Goal: Complete application form

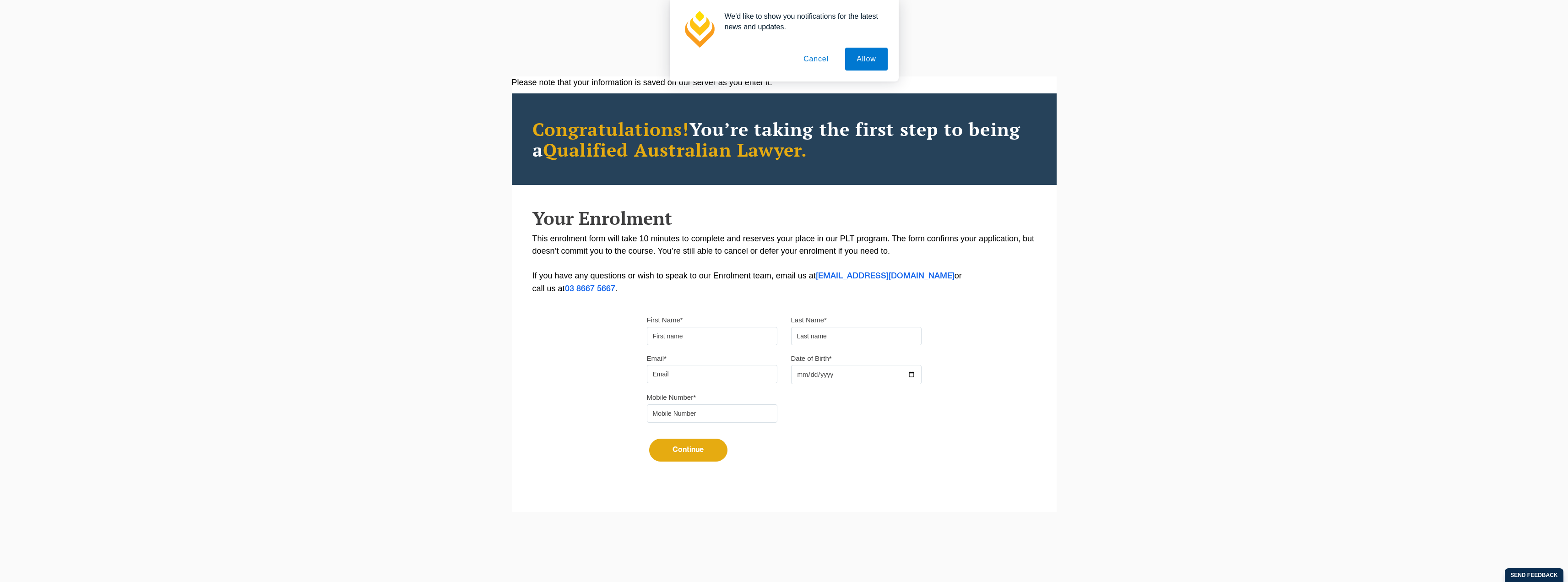
click at [668, 345] on input "First Name*" at bounding box center [713, 336] width 130 height 18
type input "Chakri"
type input "Morisetty"
type input "[EMAIL_ADDRESS][DOMAIN_NAME]"
type input "0433443965"
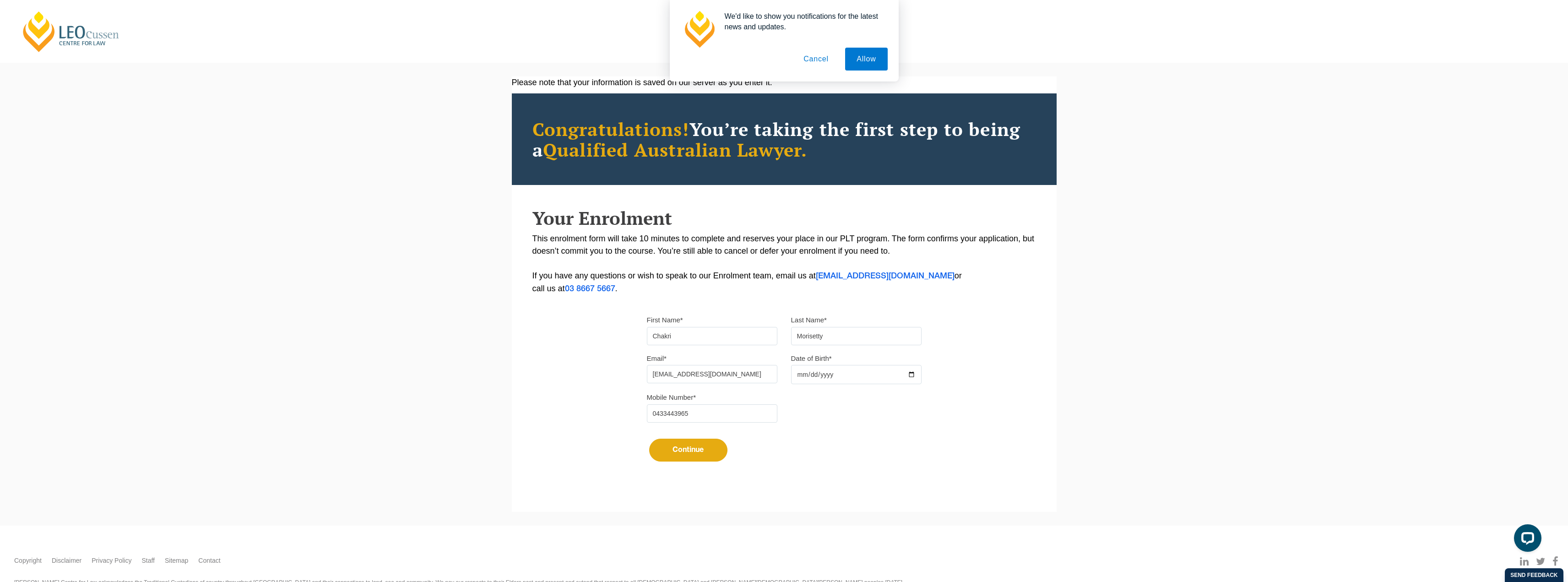
click at [822, 368] on input "Date of Birth*" at bounding box center [856, 375] width 130 height 20
type input "[DATE]"
click at [707, 443] on button "Continue" at bounding box center [688, 450] width 78 height 23
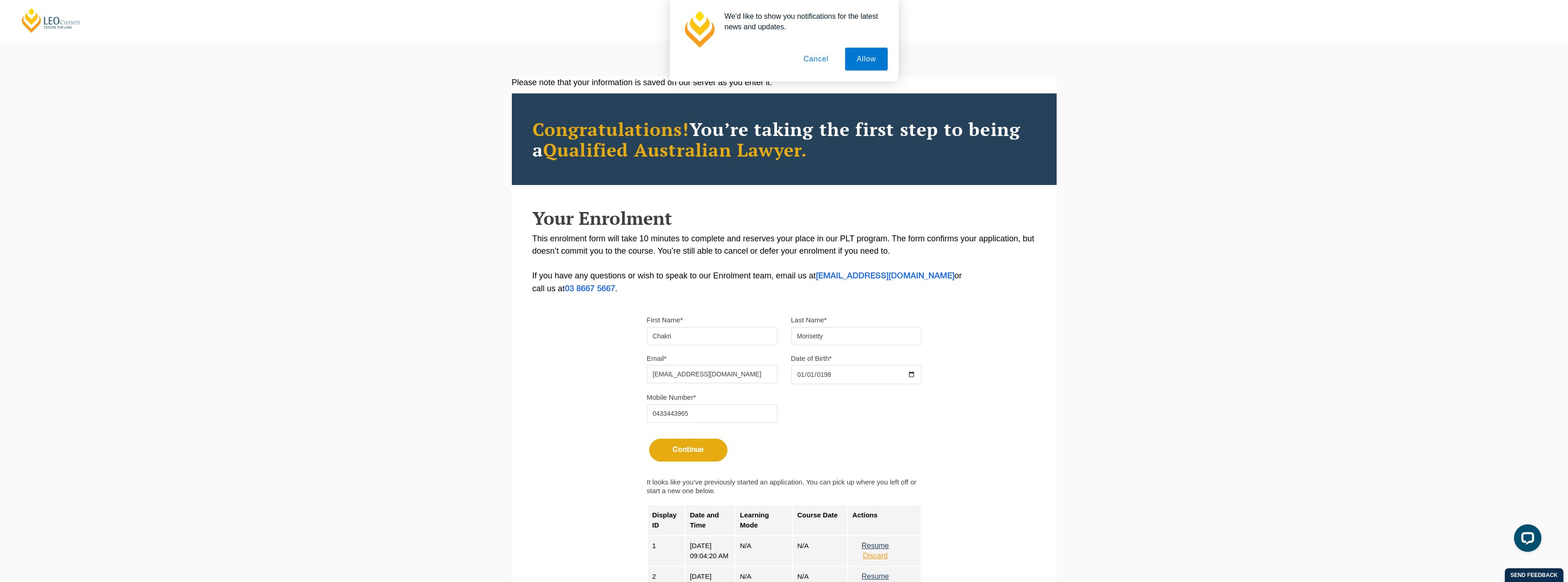
scroll to position [387, 0]
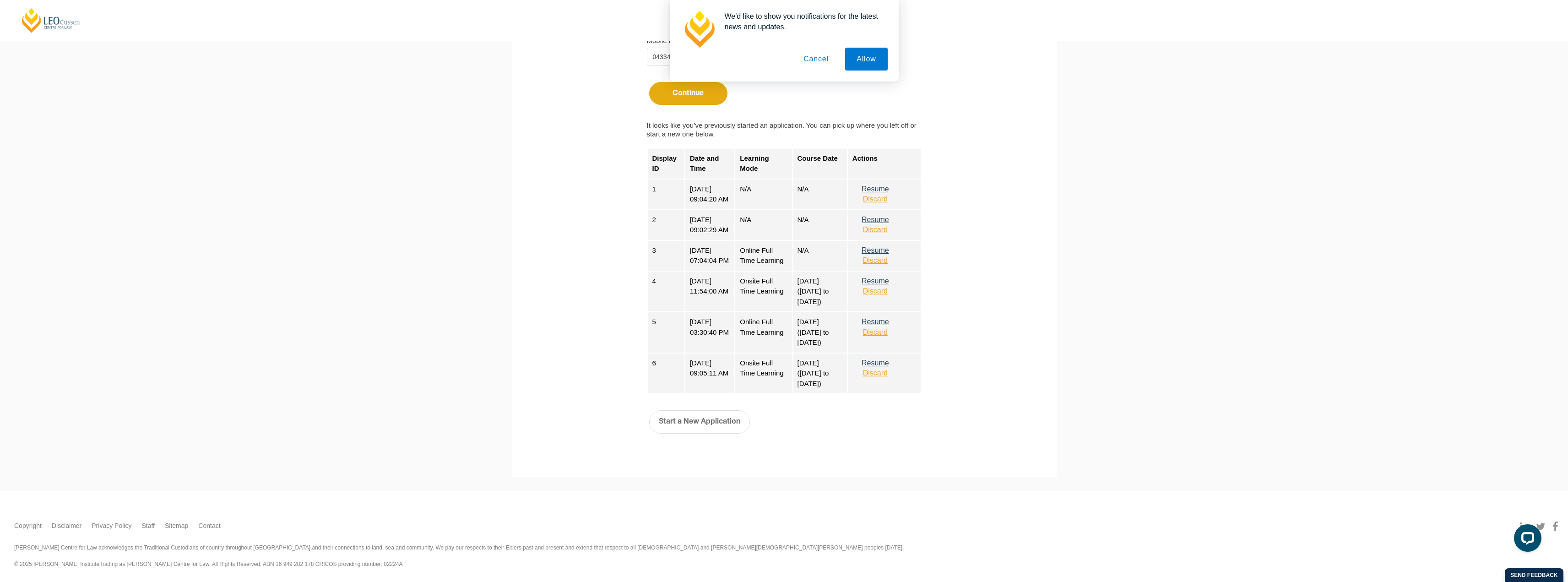
click at [815, 58] on button "Cancel" at bounding box center [816, 59] width 48 height 23
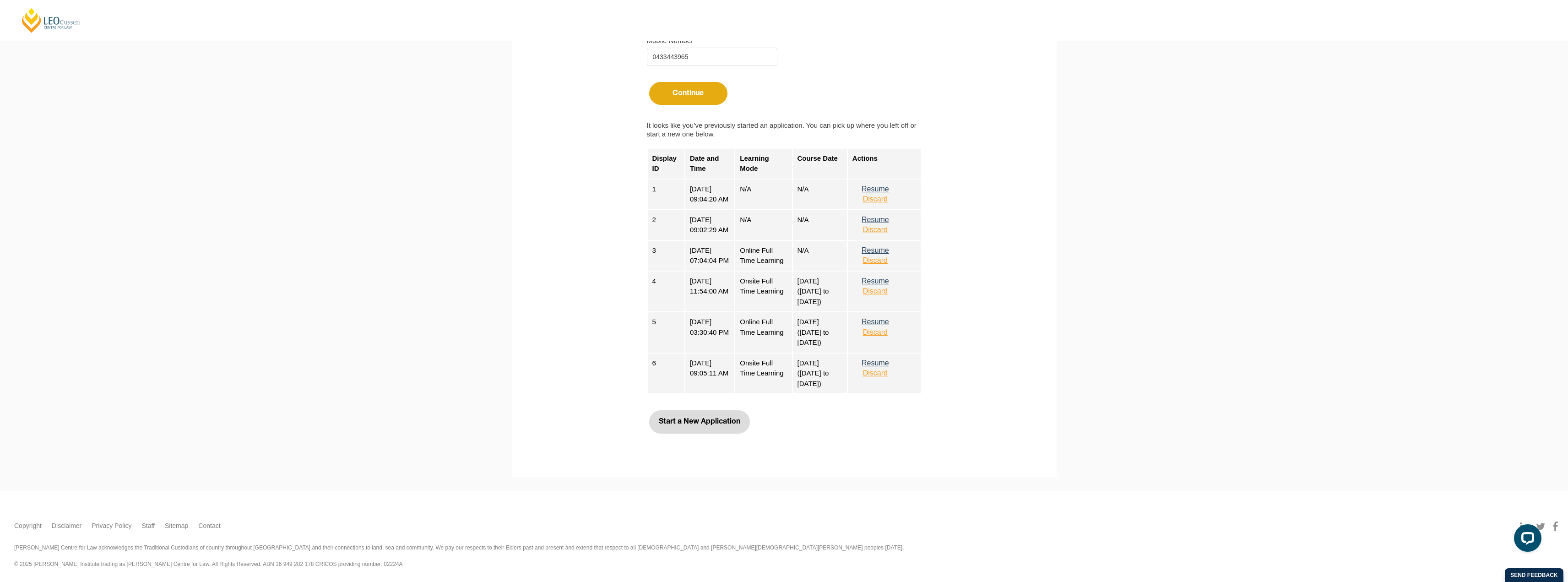
click at [700, 422] on button "Start a New Application" at bounding box center [700, 421] width 101 height 23
select select
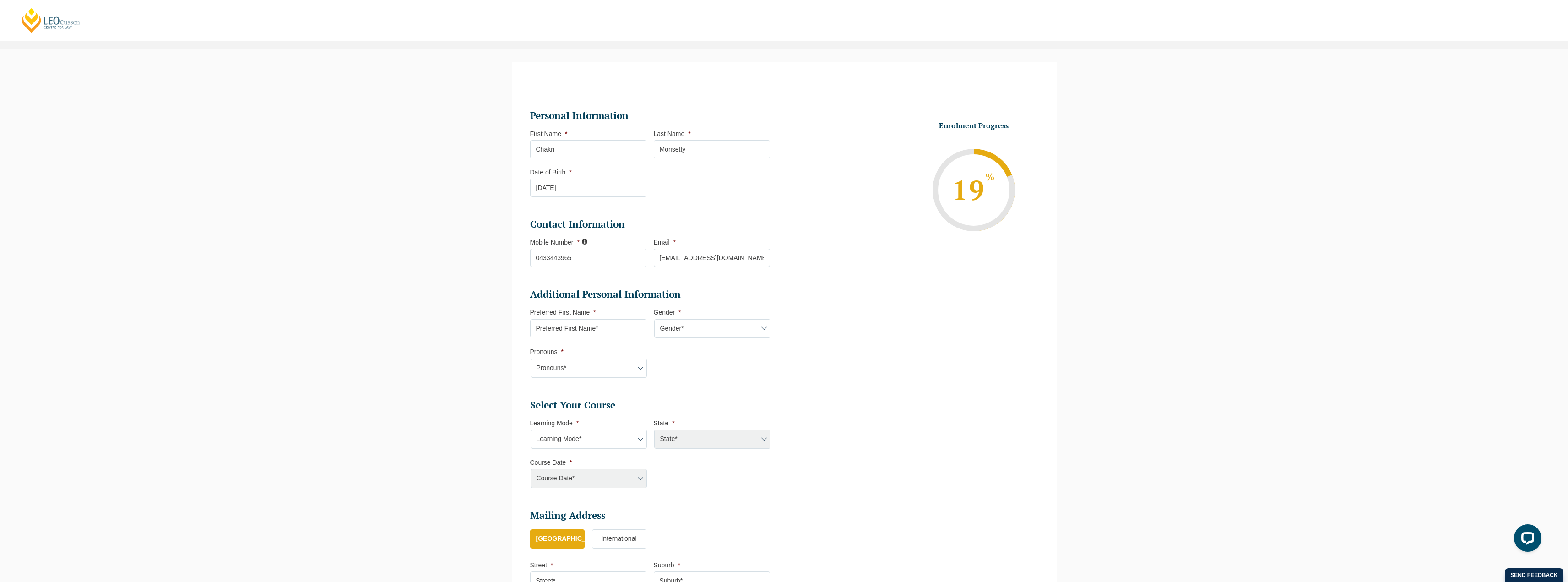
scroll to position [79, 0]
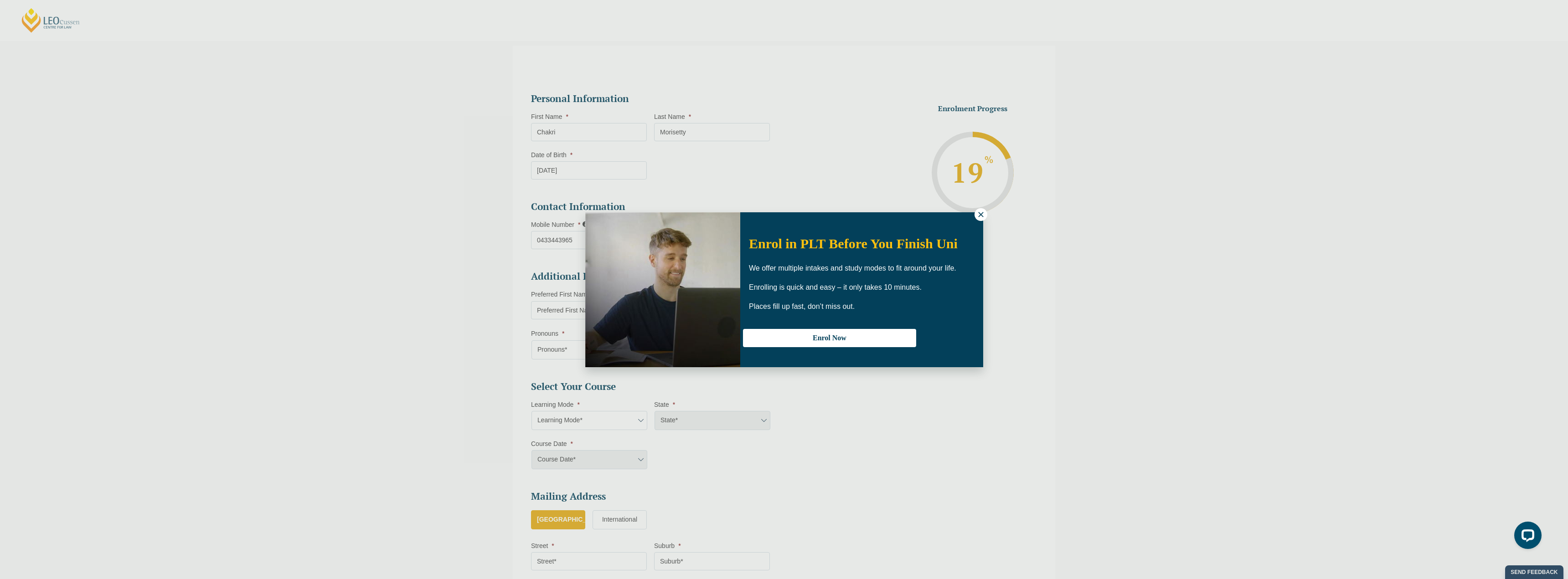
click at [978, 216] on icon at bounding box center [981, 214] width 8 height 8
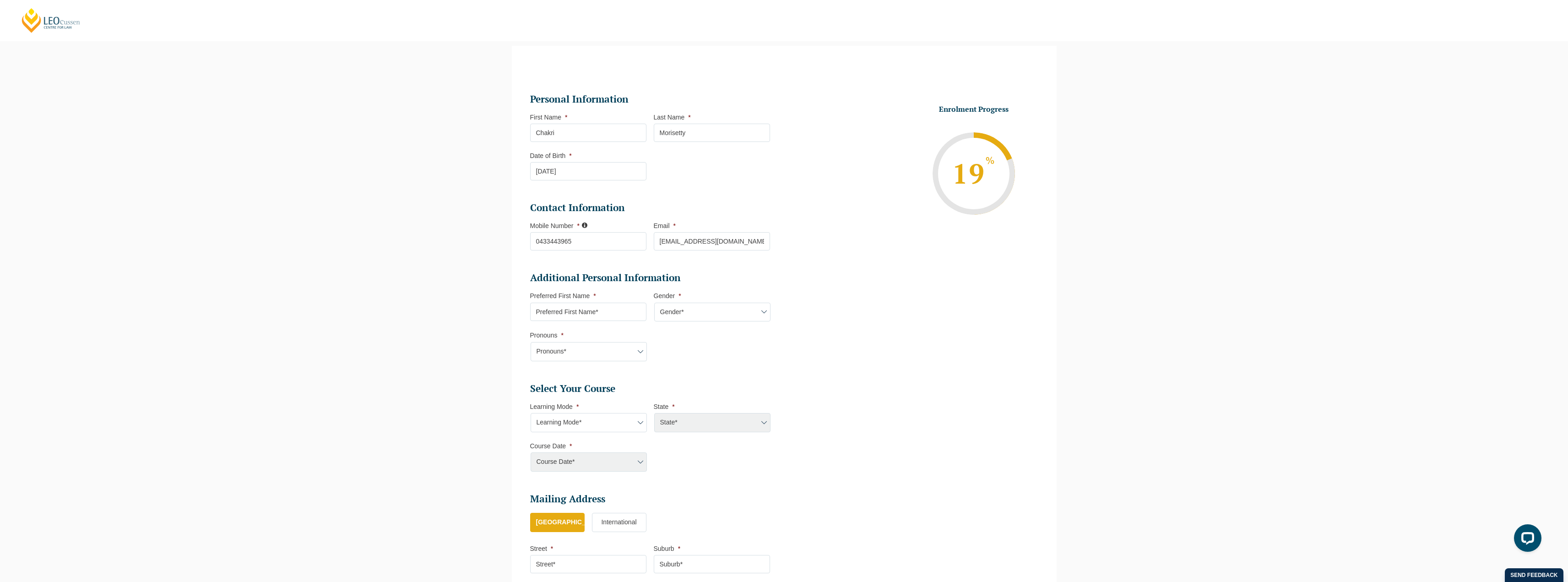
click at [592, 421] on select "Learning Mode* Online Full Time Learning Online Part Time Learning Blended Full…" at bounding box center [589, 423] width 117 height 20
select select "Online Full Time Learning"
click at [531, 413] on select "Learning Mode* Online Full Time Learning Online Part Time Learning Blended Full…" at bounding box center [589, 423] width 117 height 20
click at [672, 424] on select "State* National ([GEOGRAPHIC_DATA]/[GEOGRAPHIC_DATA], [GEOGRAPHIC_DATA], [GEOGR…" at bounding box center [713, 423] width 117 height 20
select select "National ([GEOGRAPHIC_DATA]/[GEOGRAPHIC_DATA], [GEOGRAPHIC_DATA], [GEOGRAPHIC_D…"
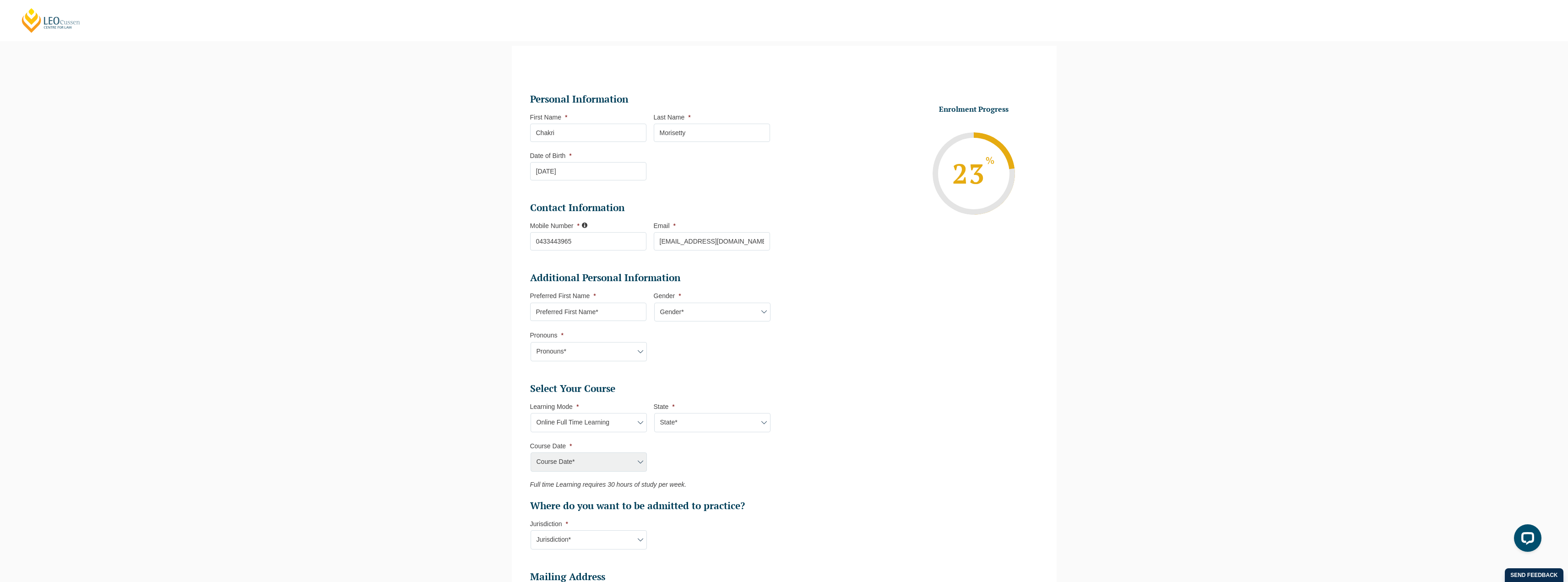
click at [655, 413] on select "State* National ([GEOGRAPHIC_DATA]/[GEOGRAPHIC_DATA], [GEOGRAPHIC_DATA], [GEOGR…" at bounding box center [713, 423] width 117 height 20
click at [585, 468] on select "Course Date* [DATE] ([DATE] to [DATE]) [DATE] ([DATE] to [DATE]) [DATE] ([DATE]…" at bounding box center [589, 462] width 117 height 20
select select "[DATE] ([DATE] to [DATE])"
click at [531, 452] on select "Course Date* [DATE] ([DATE] to [DATE]) [DATE] ([DATE] to [DATE]) [DATE] ([DATE]…" at bounding box center [589, 462] width 117 height 20
type input "Intake [DATE] FT"
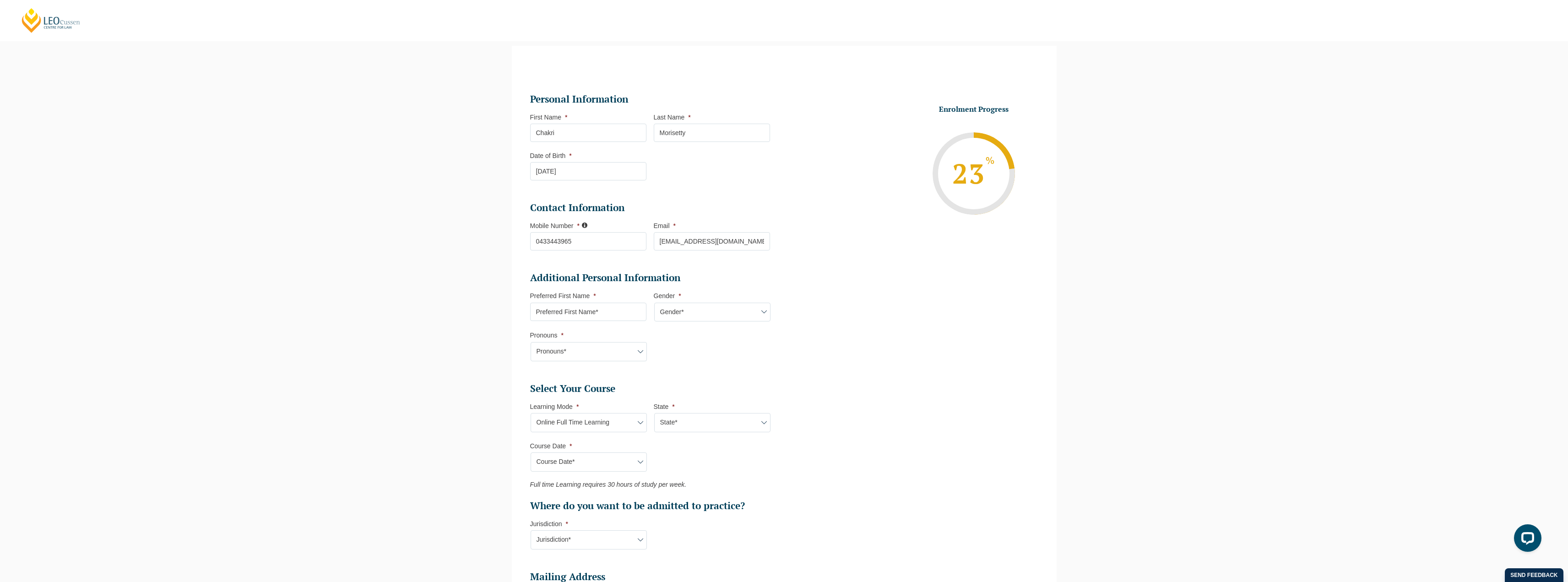
type input "Practical Legal Training (NAT)"
select select "NAT PLT (SEP) 2025 Full Time Online"
click at [605, 419] on select "Learning Mode* Online Full Time Learning Online Part Time Learning Blended Full…" at bounding box center [589, 423] width 117 height 20
select select "Blended Full Time Learning"
click at [531, 413] on select "Learning Mode* Online Full Time Learning Online Part Time Learning Blended Full…" at bounding box center [589, 423] width 117 height 20
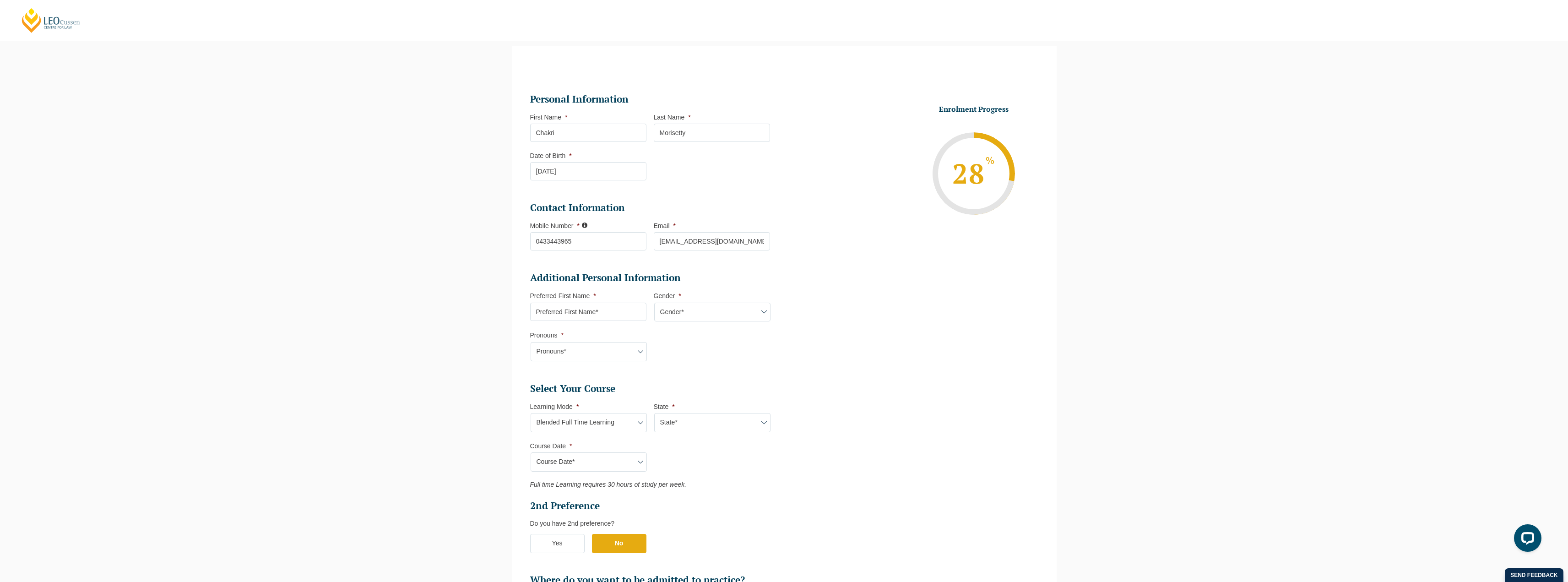
select select
click at [702, 419] on select "State* ACT/[GEOGRAPHIC_DATA] [GEOGRAPHIC_DATA] SA [GEOGRAPHIC_DATA] [GEOGRAPHIC…" at bounding box center [713, 423] width 117 height 20
select select "VIC"
click at [655, 413] on select "State* ACT/[GEOGRAPHIC_DATA] [GEOGRAPHIC_DATA] SA [GEOGRAPHIC_DATA] [GEOGRAPHIC…" at bounding box center [713, 423] width 117 height 20
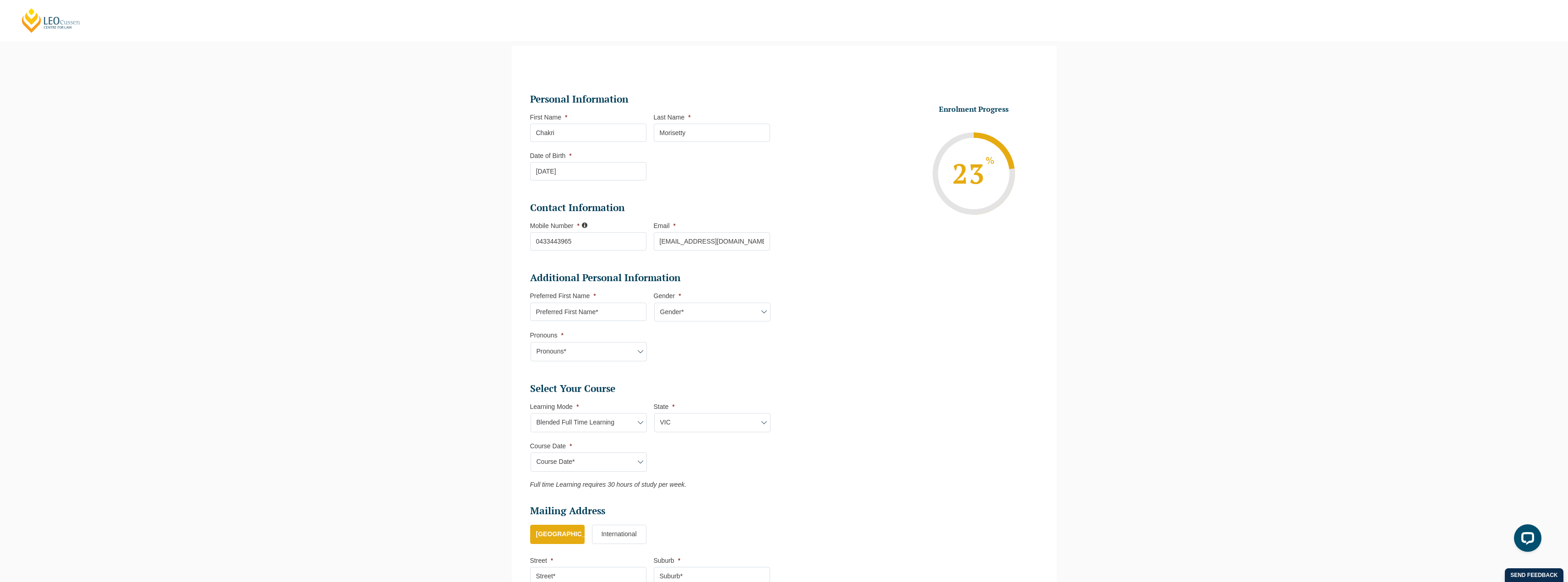
drag, startPoint x: 682, startPoint y: 418, endPoint x: 688, endPoint y: 430, distance: 13.4
click at [682, 418] on select "State* ACT/[GEOGRAPHIC_DATA] [GEOGRAPHIC_DATA] SA [GEOGRAPHIC_DATA] [GEOGRAPHIC…" at bounding box center [713, 423] width 117 height 20
select select "QLD"
click at [655, 413] on select "State* ACT/[GEOGRAPHIC_DATA] [GEOGRAPHIC_DATA] SA [GEOGRAPHIC_DATA] [GEOGRAPHIC…" at bounding box center [713, 423] width 117 height 20
click at [585, 454] on select "Course Date* [DATE] ([DATE] to [DATE]) [DATE] ([DATE] to [DATE])" at bounding box center [589, 462] width 117 height 20
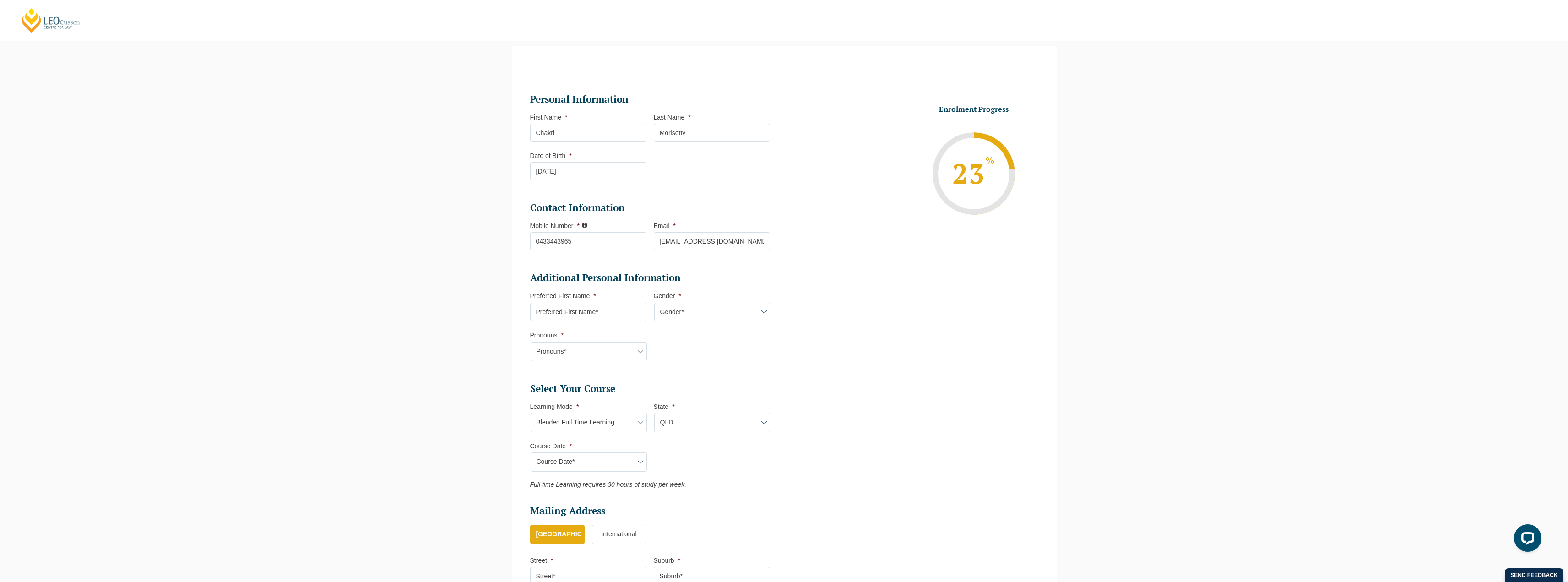
click at [815, 449] on ul "Personal Information First Name * [PERSON_NAME] Last Name * [PERSON_NAME] Date …" at bounding box center [784, 352] width 522 height 564
click at [615, 425] on select "Learning Mode* Online Full Time Learning Online Part Time Learning Blended Full…" at bounding box center [589, 423] width 117 height 20
select select "Onsite Full Time Learning"
click at [531, 413] on select "Learning Mode* Online Full Time Learning Online Part Time Learning Blended Full…" at bounding box center [589, 423] width 117 height 20
click at [702, 422] on select "State* [GEOGRAPHIC_DATA]" at bounding box center [713, 423] width 117 height 20
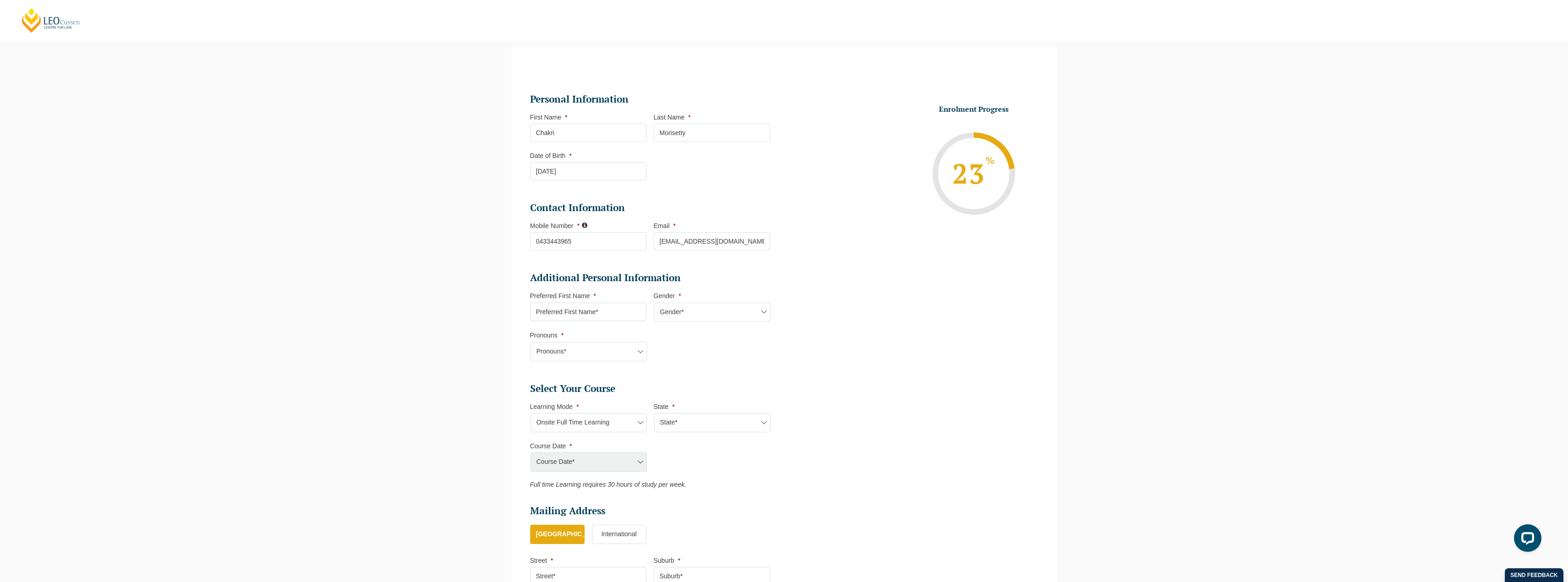
select select "VIC"
click at [655, 413] on select "State* [GEOGRAPHIC_DATA]" at bounding box center [713, 423] width 117 height 20
click at [598, 456] on select "Course Date* [DATE] ([DATE] to [DATE]) [DATE] ([DATE] to [DATE])" at bounding box center [589, 462] width 117 height 20
drag, startPoint x: 853, startPoint y: 484, endPoint x: 834, endPoint y: 478, distance: 19.9
click at [853, 484] on ul "Personal Information First Name * [PERSON_NAME] Last Name * [PERSON_NAME] Date …" at bounding box center [784, 352] width 522 height 564
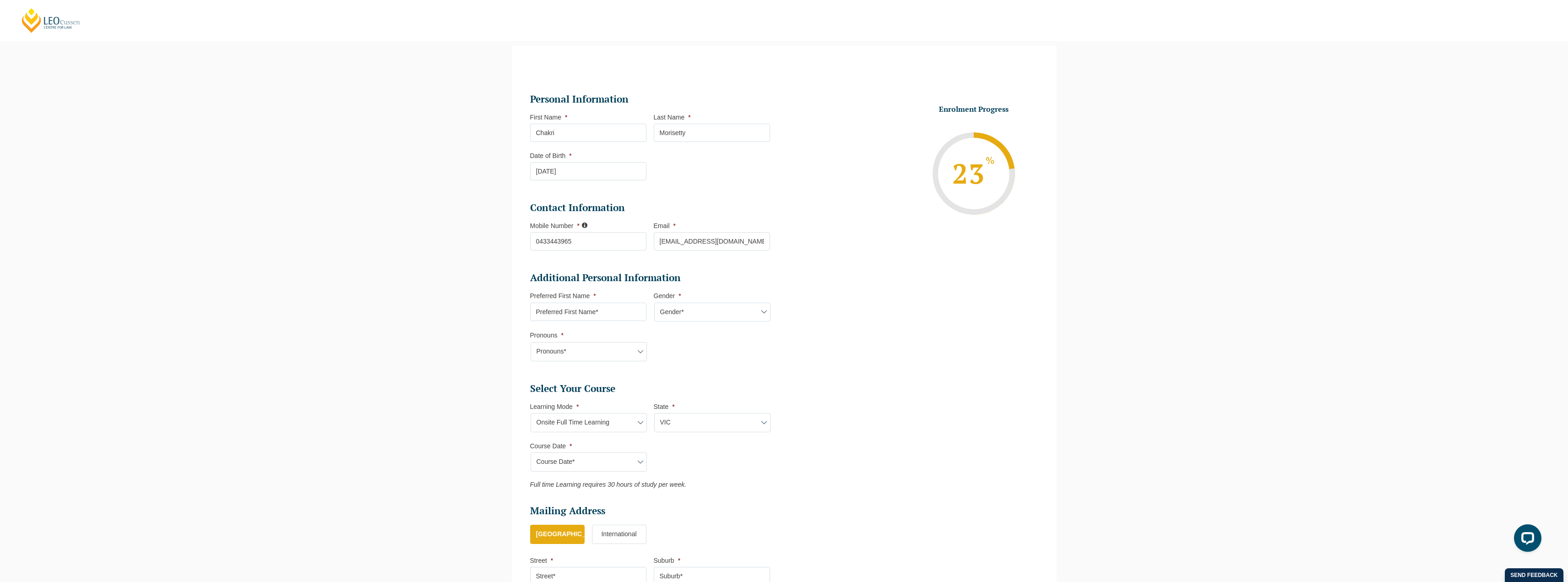
click at [636, 425] on select "Learning Mode* Online Full Time Learning Online Part Time Learning Blended Full…" at bounding box center [589, 423] width 117 height 20
select select "Online Part Time Learning"
click at [531, 413] on select "Learning Mode* Online Full Time Learning Online Part Time Learning Blended Full…" at bounding box center [589, 423] width 117 height 20
select select
click at [733, 419] on select "State* National ([GEOGRAPHIC_DATA]/[GEOGRAPHIC_DATA], [GEOGRAPHIC_DATA], [GEOGR…" at bounding box center [713, 423] width 117 height 20
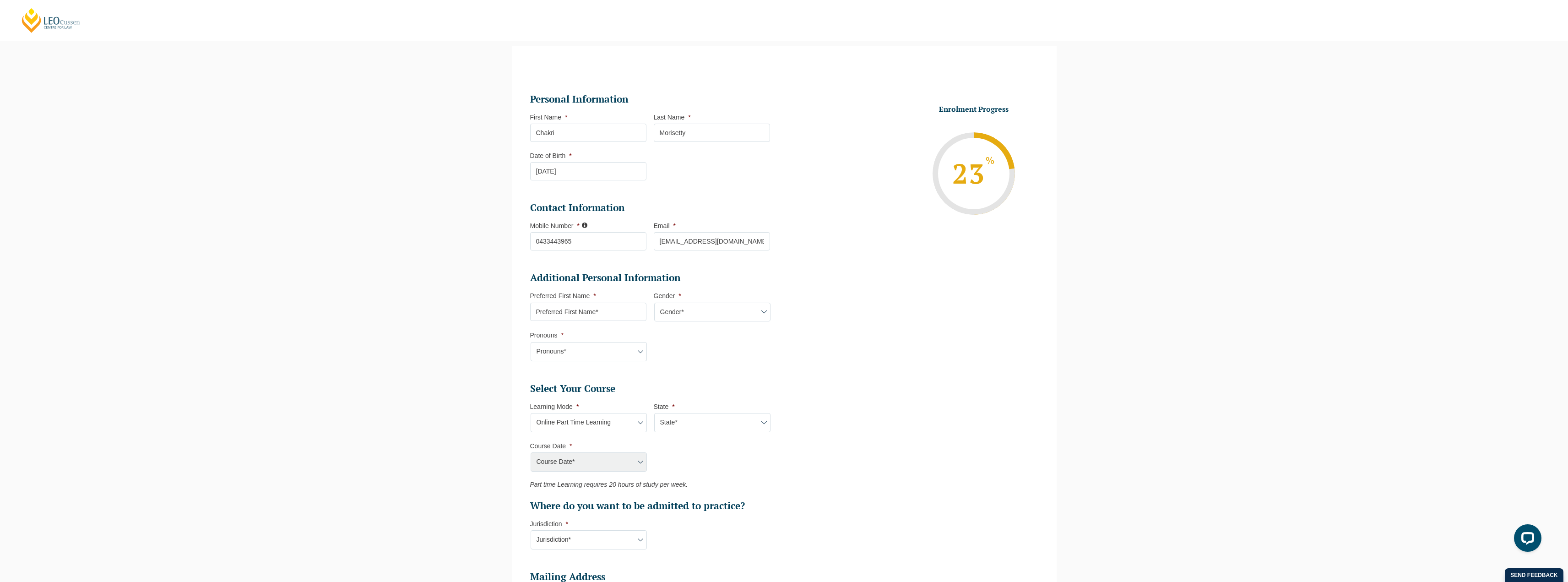
click at [598, 425] on select "Learning Mode* Online Full Time Learning Online Part Time Learning Blended Full…" at bounding box center [589, 423] width 117 height 20
select select "Blended Full Time Learning"
click at [531, 413] on select "Learning Mode* Online Full Time Learning Online Part Time Learning Blended Full…" at bounding box center [589, 423] width 117 height 20
click at [696, 419] on select "State* ACT/[GEOGRAPHIC_DATA] [GEOGRAPHIC_DATA] SA [GEOGRAPHIC_DATA] [GEOGRAPHIC…" at bounding box center [713, 423] width 117 height 20
select select "QLD"
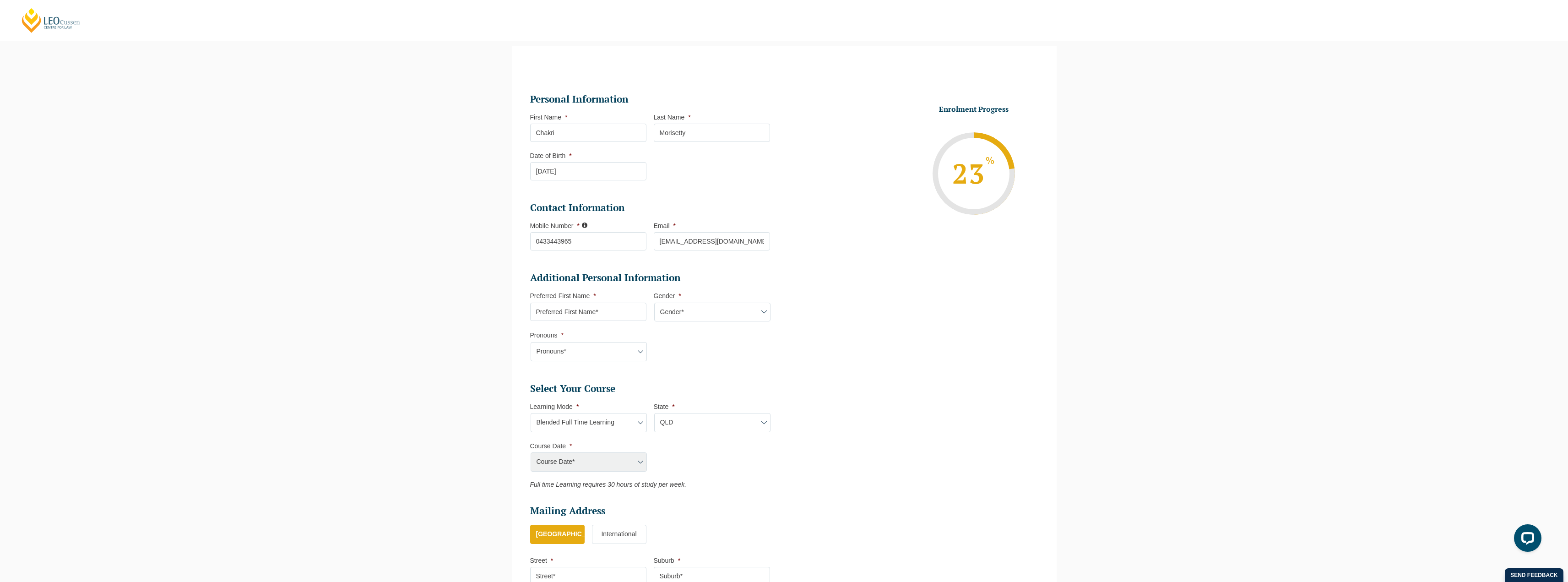
click at [655, 413] on select "State* ACT/[GEOGRAPHIC_DATA] [GEOGRAPHIC_DATA] SA [GEOGRAPHIC_DATA] [GEOGRAPHIC…" at bounding box center [713, 423] width 117 height 20
click at [616, 455] on select "Course Date* [DATE] ([DATE] to [DATE]) [DATE] ([DATE] to [DATE])" at bounding box center [589, 462] width 117 height 20
click at [828, 466] on ul "Personal Information First Name * [PERSON_NAME] Last Name * [PERSON_NAME] Date …" at bounding box center [784, 352] width 522 height 564
